Goal: Information Seeking & Learning: Learn about a topic

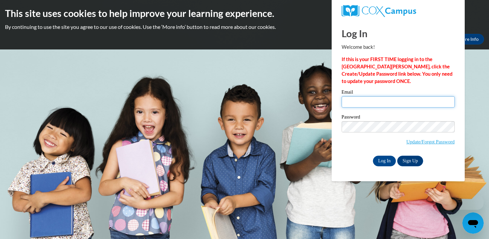
type input "jguskov@mtsd.k12.wi.us"
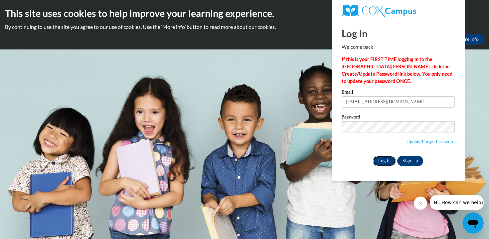
click at [385, 161] on input "Log In" at bounding box center [384, 161] width 23 height 11
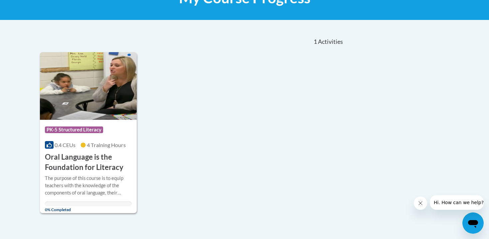
scroll to position [113, 0]
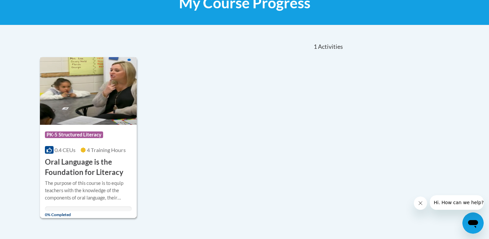
click at [81, 163] on h3 "Oral Language is the Foundation for Literacy" at bounding box center [88, 167] width 87 height 21
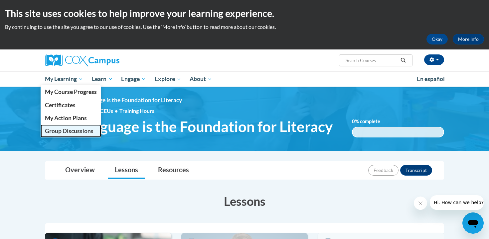
click at [59, 134] on span "Group Discussions" at bounding box center [69, 131] width 49 height 7
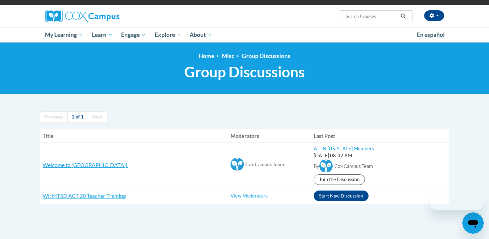
scroll to position [62, 0]
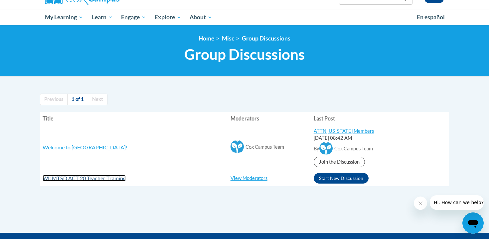
click at [87, 180] on span "WI: MTSD ACT 20 Teacher Training" at bounding box center [84, 178] width 83 height 6
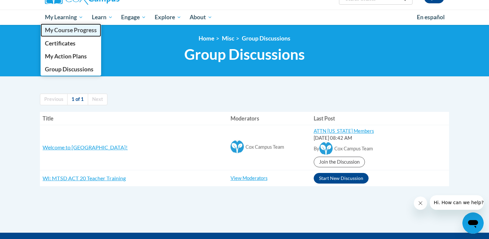
click at [65, 30] on span "My Course Progress" at bounding box center [71, 30] width 52 height 7
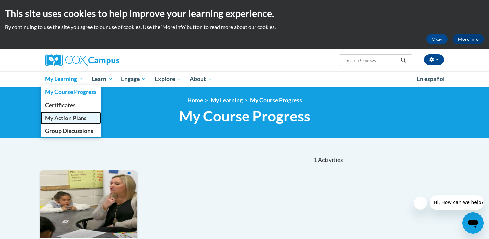
click at [59, 121] on span "My Action Plans" at bounding box center [66, 118] width 42 height 7
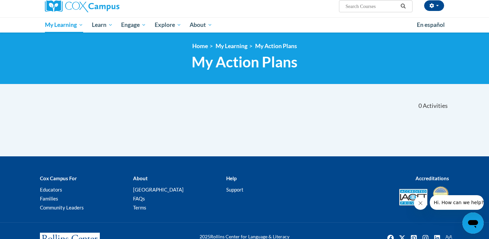
scroll to position [55, 0]
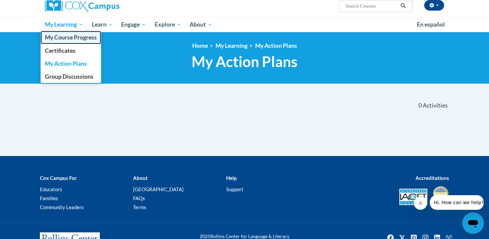
click at [64, 39] on span "My Course Progress" at bounding box center [71, 37] width 52 height 7
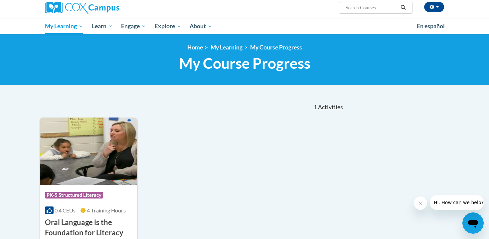
scroll to position [55, 0]
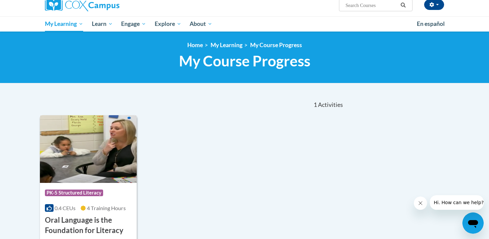
click at [69, 180] on img at bounding box center [88, 149] width 97 height 68
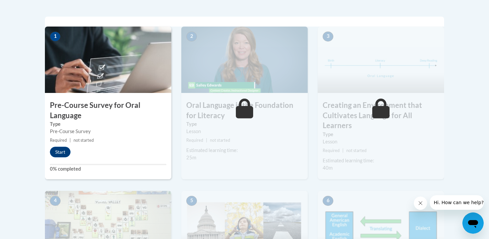
scroll to position [208, 0]
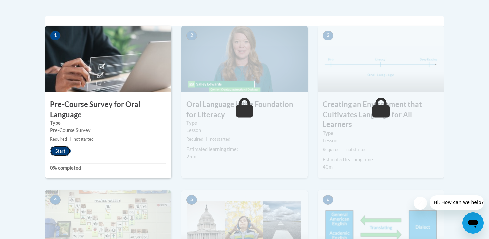
click at [60, 152] on button "Start" at bounding box center [60, 151] width 21 height 11
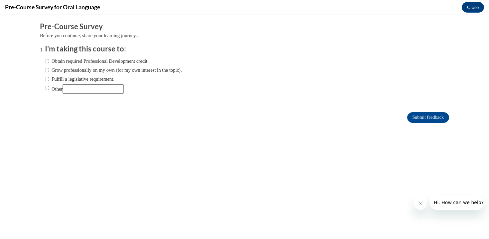
scroll to position [0, 0]
click at [47, 79] on input "Fulfill a legislative requirement." at bounding box center [47, 78] width 4 height 7
radio input "true"
click at [423, 123] on form "Pre-Course Survey Before you continue, share your learning journey… I'm taking …" at bounding box center [244, 76] width 409 height 108
click at [422, 110] on form "Pre-Course Survey Before you continue, share your learning journey… I'm taking …" at bounding box center [244, 76] width 409 height 108
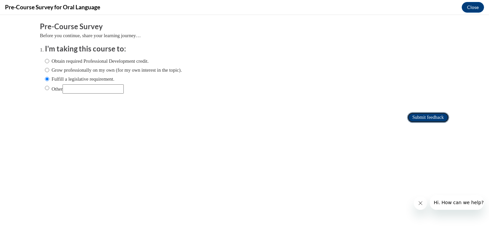
click at [420, 118] on input "Submit feedback" at bounding box center [428, 117] width 42 height 11
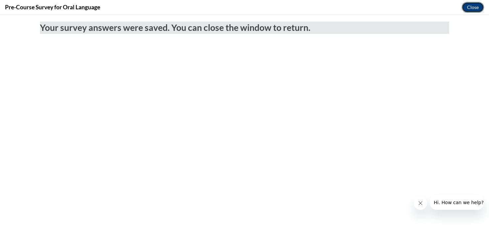
click at [470, 7] on button "Close" at bounding box center [473, 7] width 22 height 11
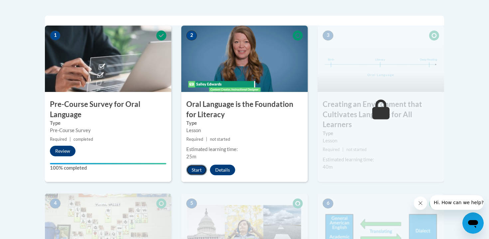
click at [194, 171] on button "Start" at bounding box center [196, 170] width 21 height 11
